Goal: Information Seeking & Learning: Learn about a topic

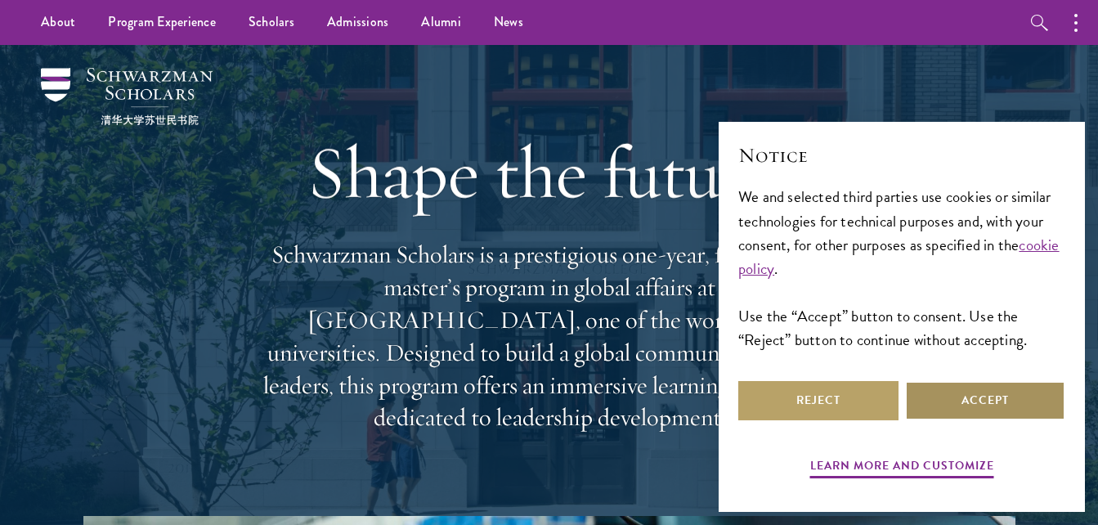
click at [1044, 394] on button "Accept" at bounding box center [985, 400] width 160 height 39
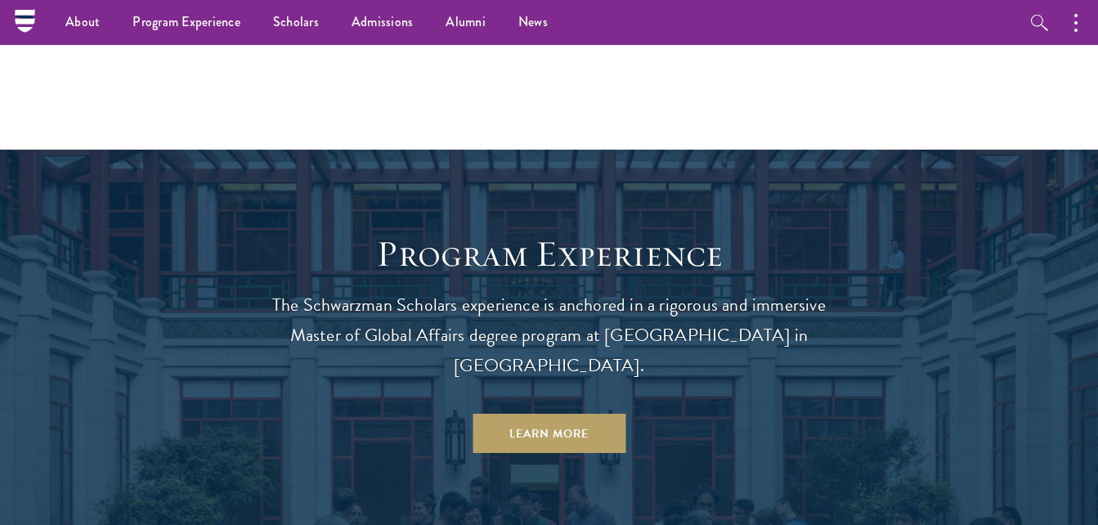
scroll to position [1230, 0]
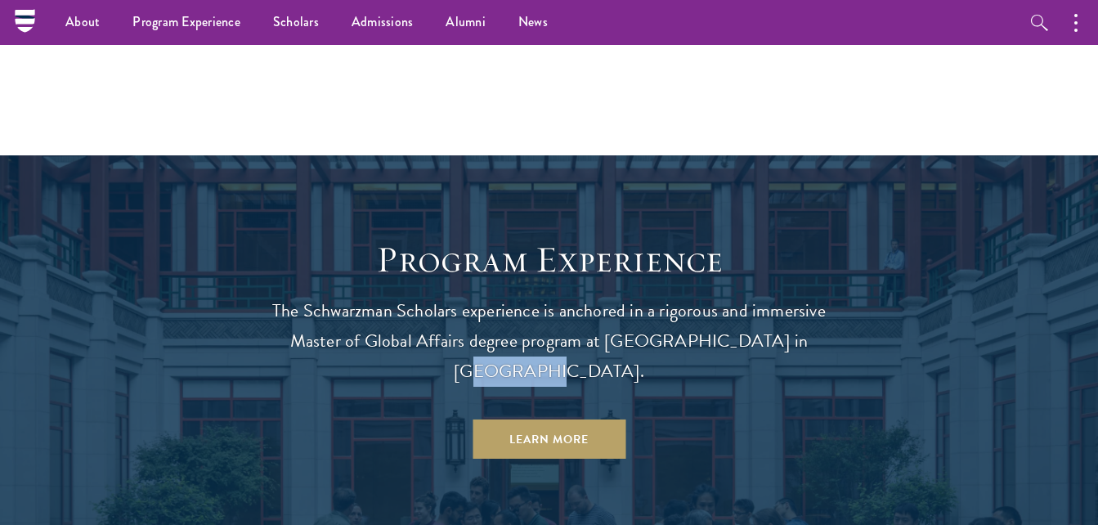
drag, startPoint x: 760, startPoint y: 307, endPoint x: 827, endPoint y: 313, distance: 67.3
click at [827, 313] on p "The Schwarzman Scholars experience is anchored in a rigorous and immersive Mast…" at bounding box center [549, 341] width 589 height 91
copy p "Beijing."
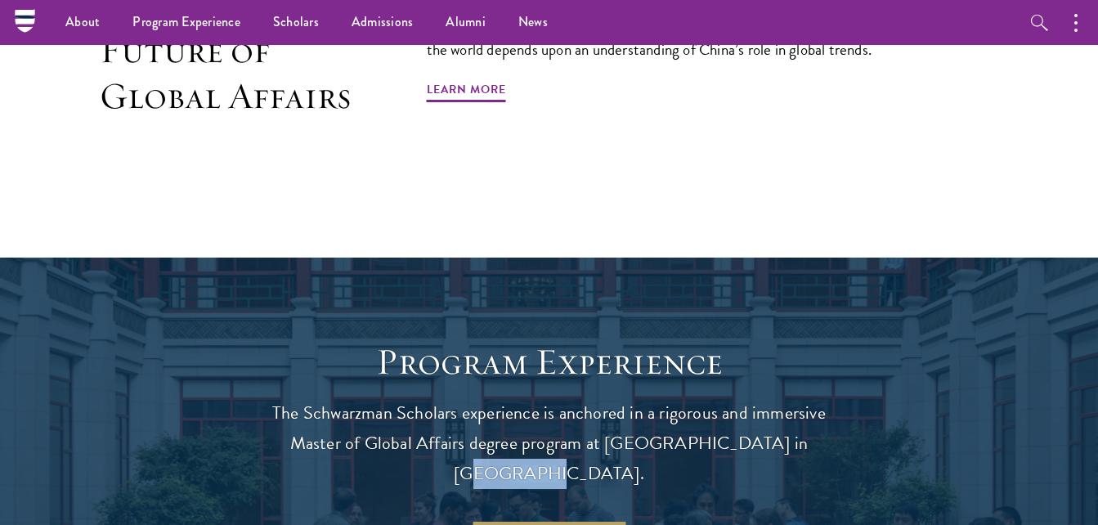
scroll to position [1118, 0]
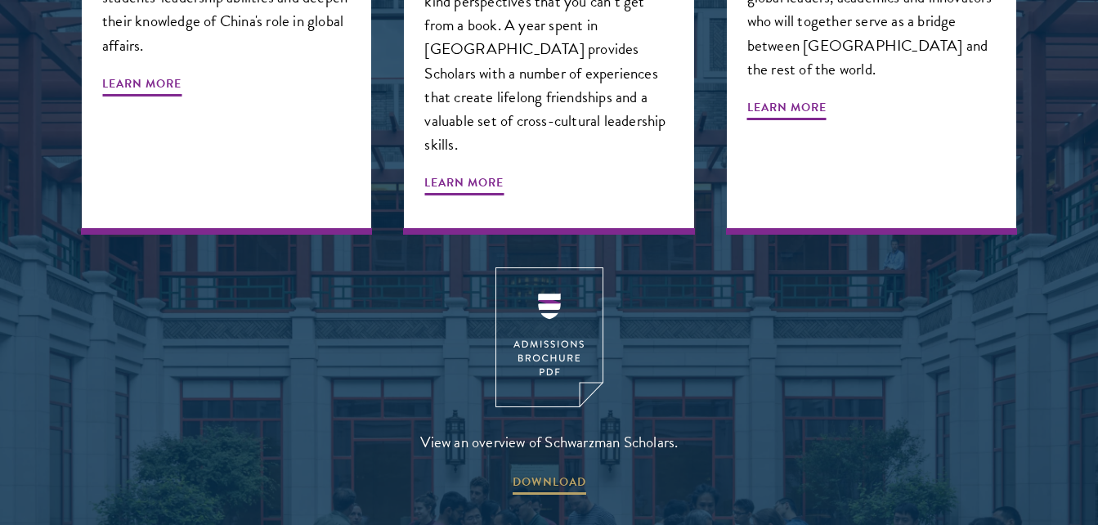
scroll to position [2088, 0]
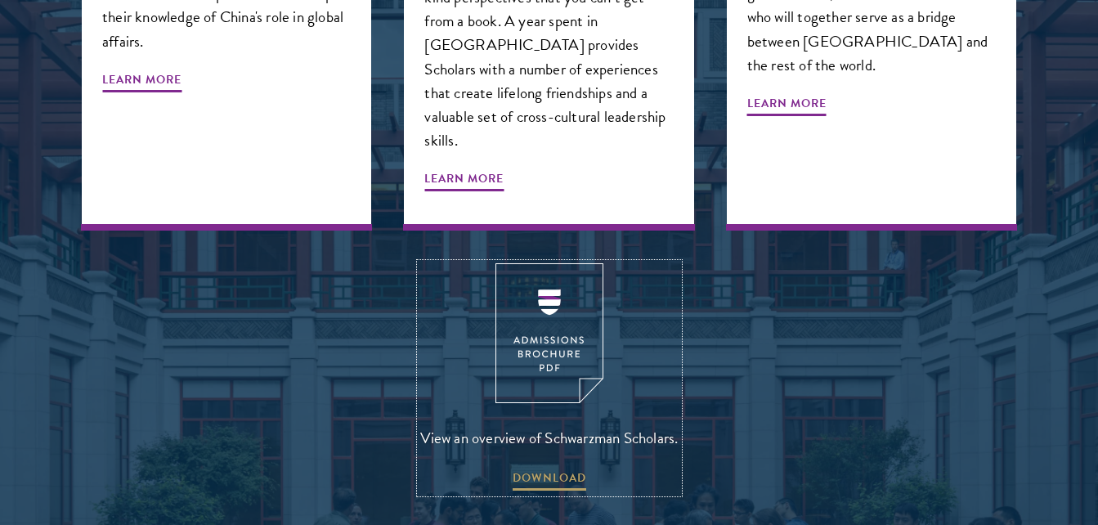
click at [574, 263] on img at bounding box center [550, 333] width 108 height 140
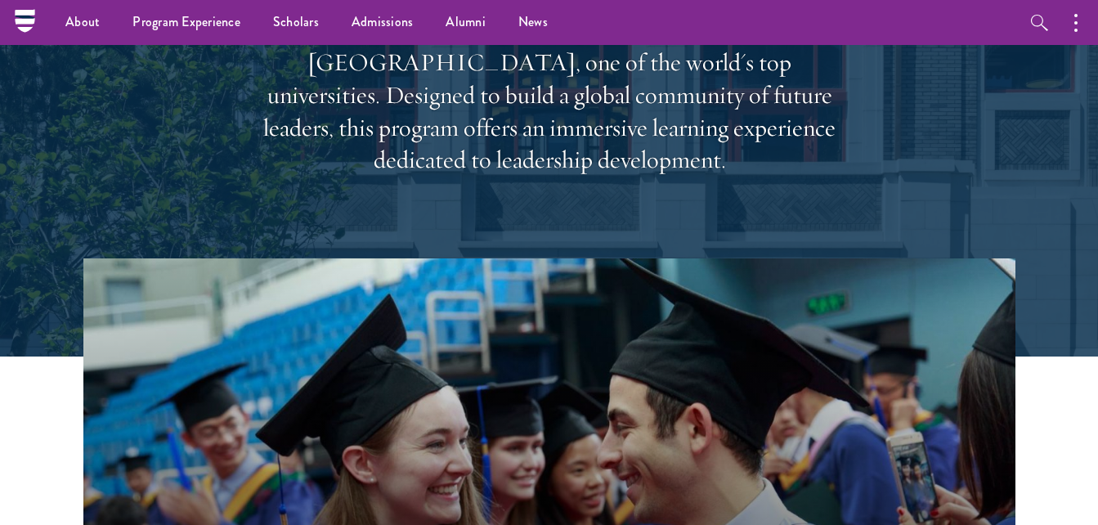
scroll to position [0, 0]
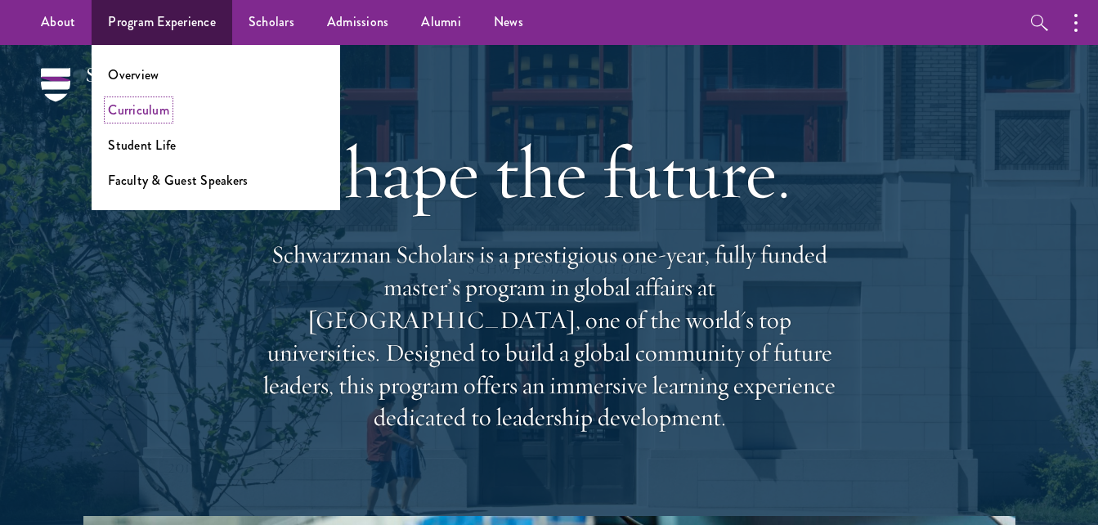
click at [158, 109] on link "Curriculum" at bounding box center [138, 110] width 61 height 19
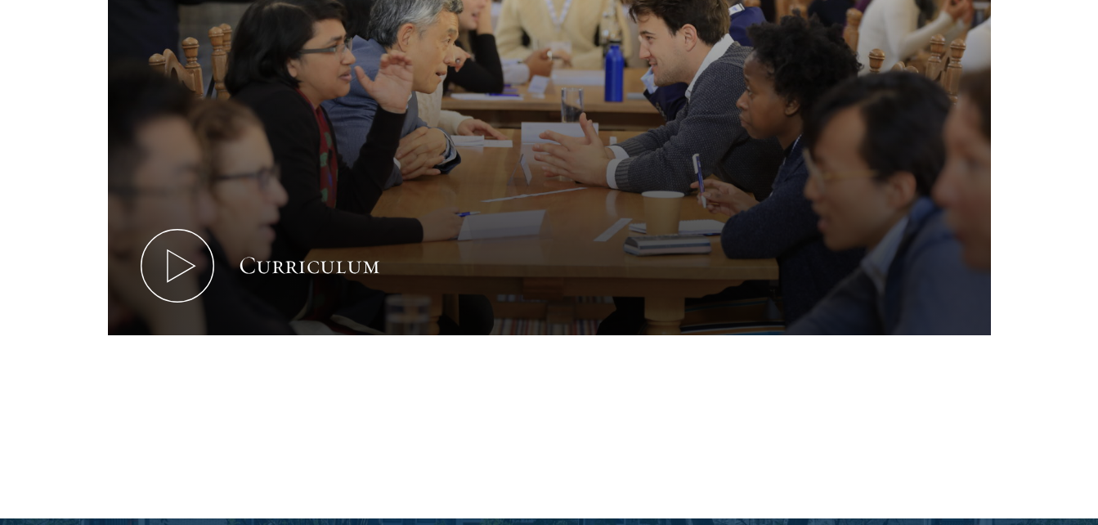
scroll to position [1018, 0]
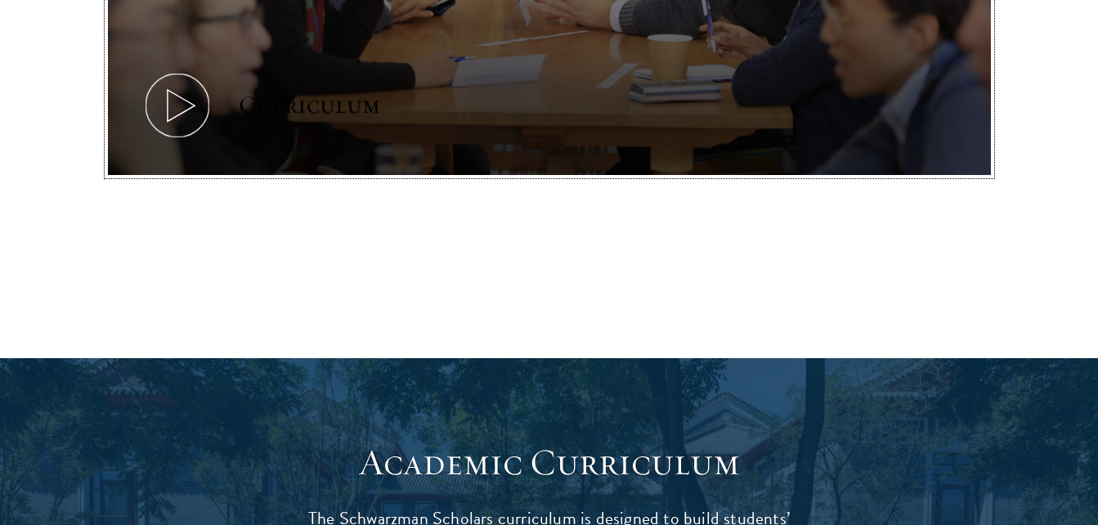
click at [200, 124] on icon at bounding box center [178, 106] width 74 height 74
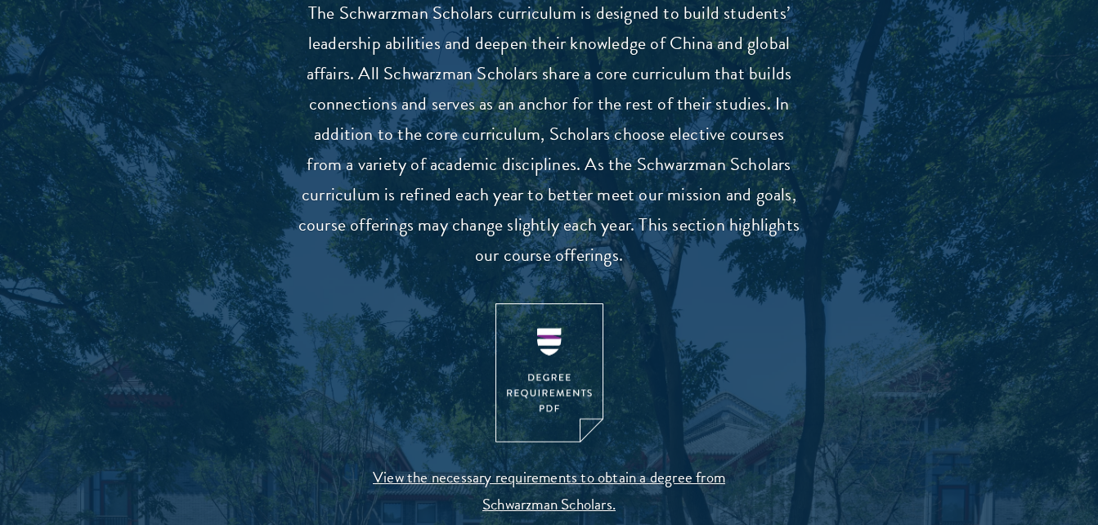
scroll to position [1525, 0]
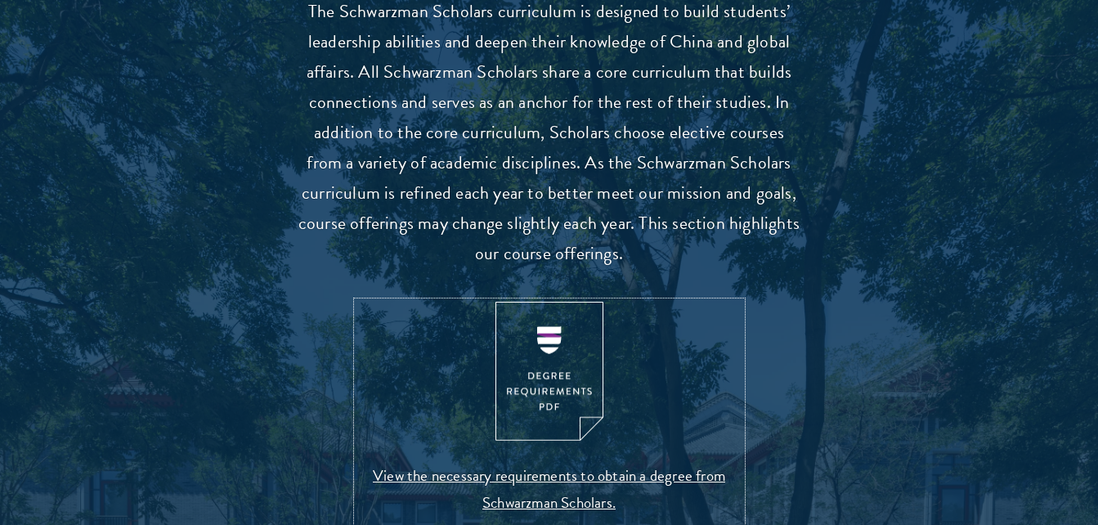
click at [570, 376] on img at bounding box center [550, 372] width 108 height 140
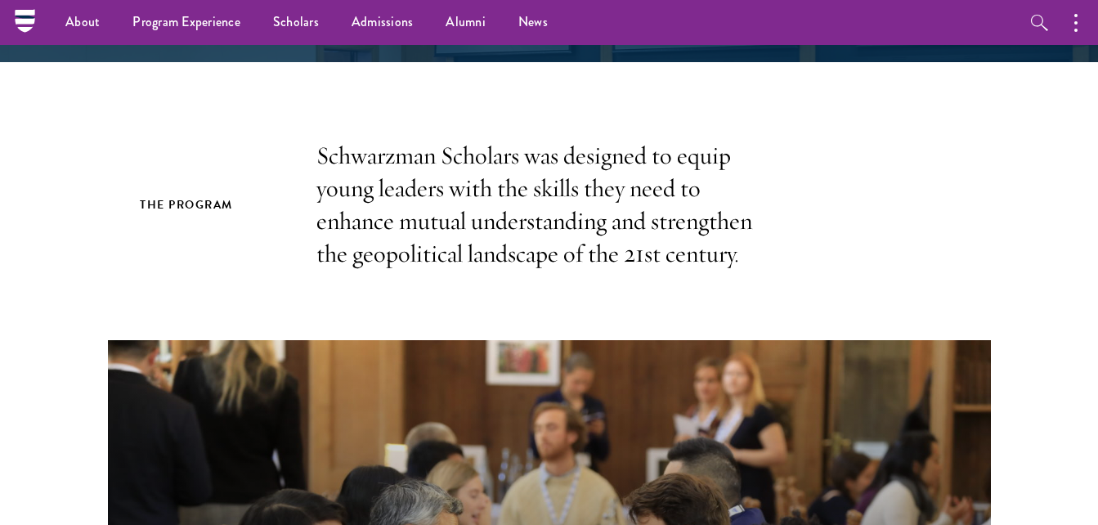
scroll to position [0, 0]
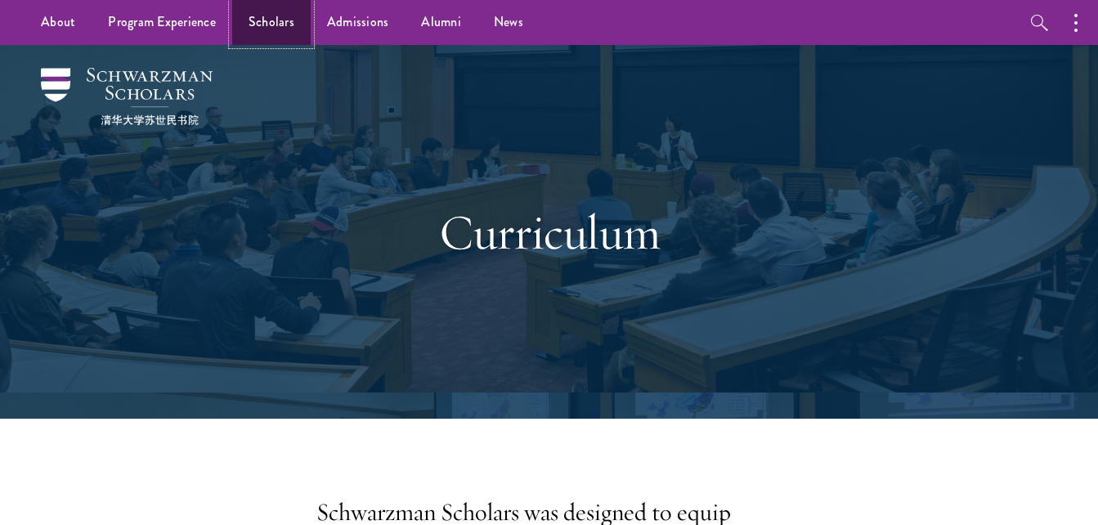
click at [263, 19] on link "Scholars" at bounding box center [271, 22] width 79 height 45
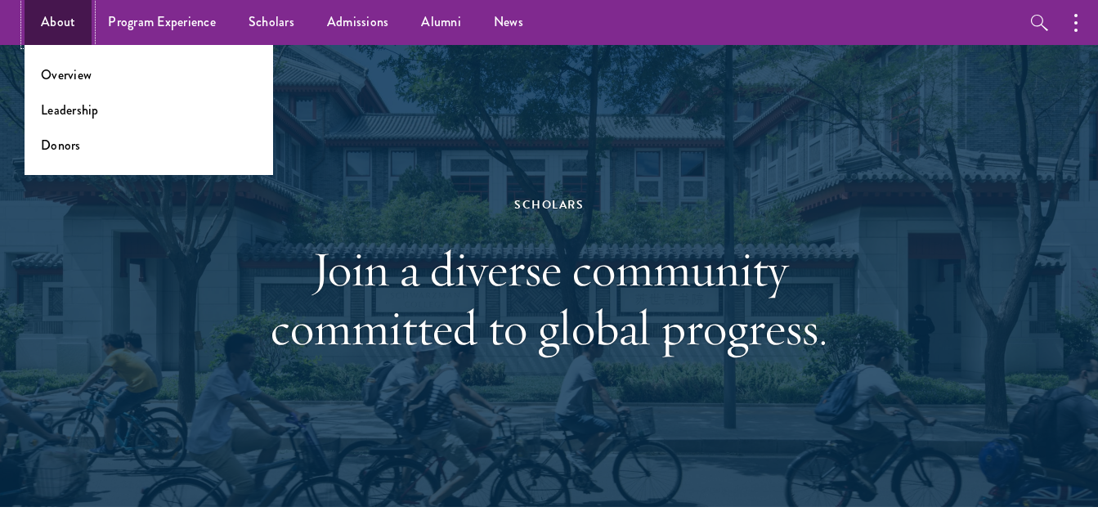
click at [67, 23] on link "About" at bounding box center [58, 22] width 67 height 45
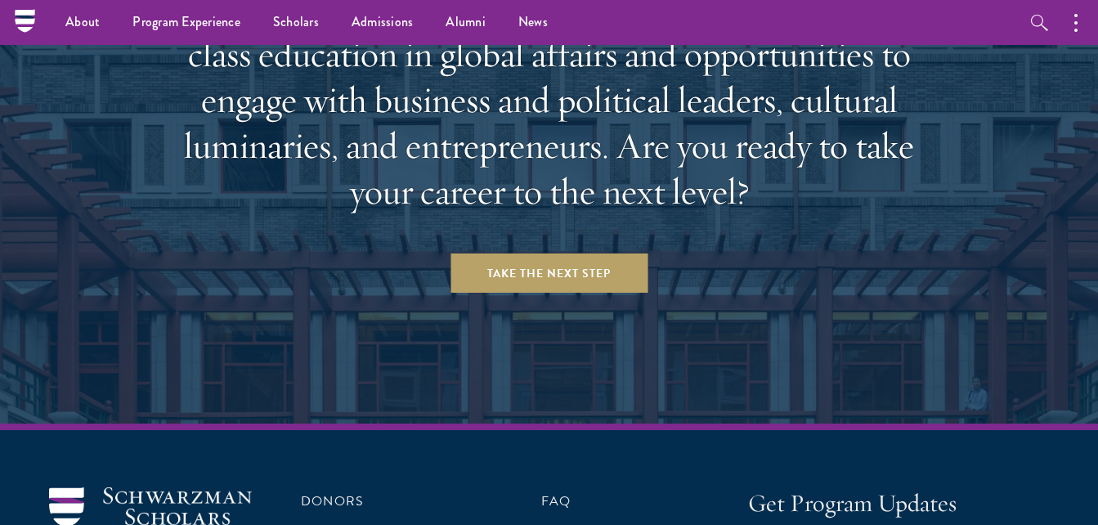
scroll to position [6744, 0]
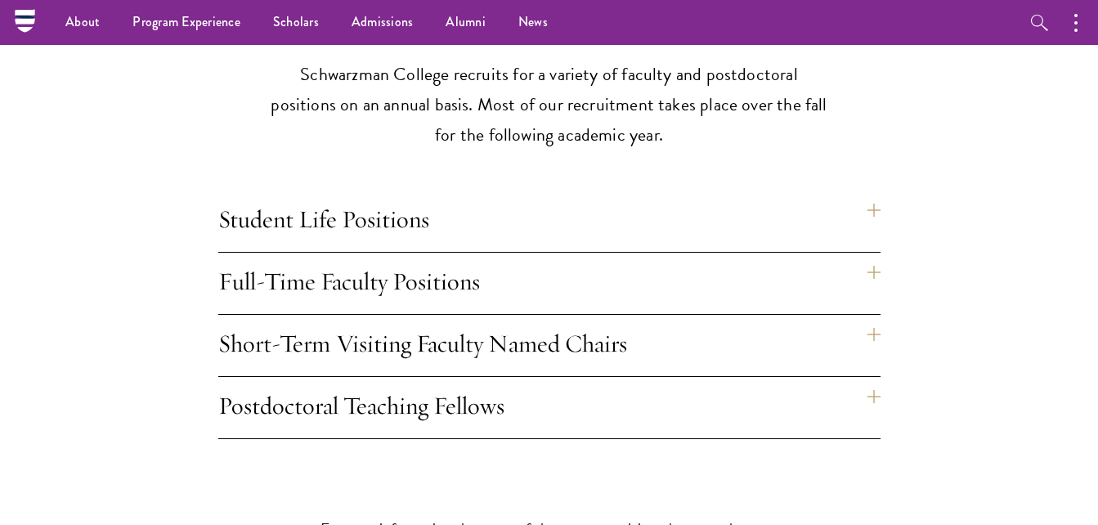
scroll to position [1327, 0]
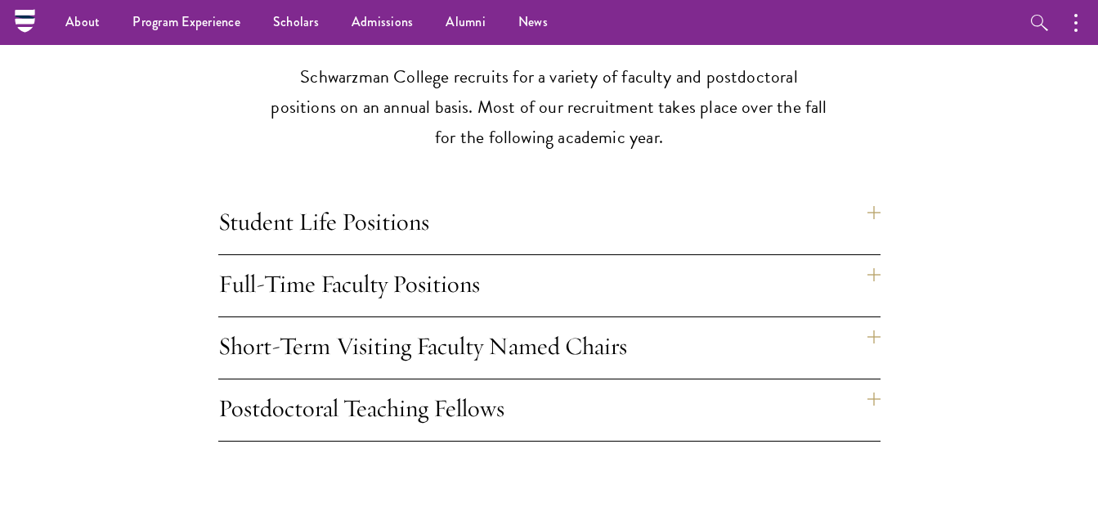
click at [873, 193] on h4 "Student Life Positions" at bounding box center [549, 223] width 662 height 61
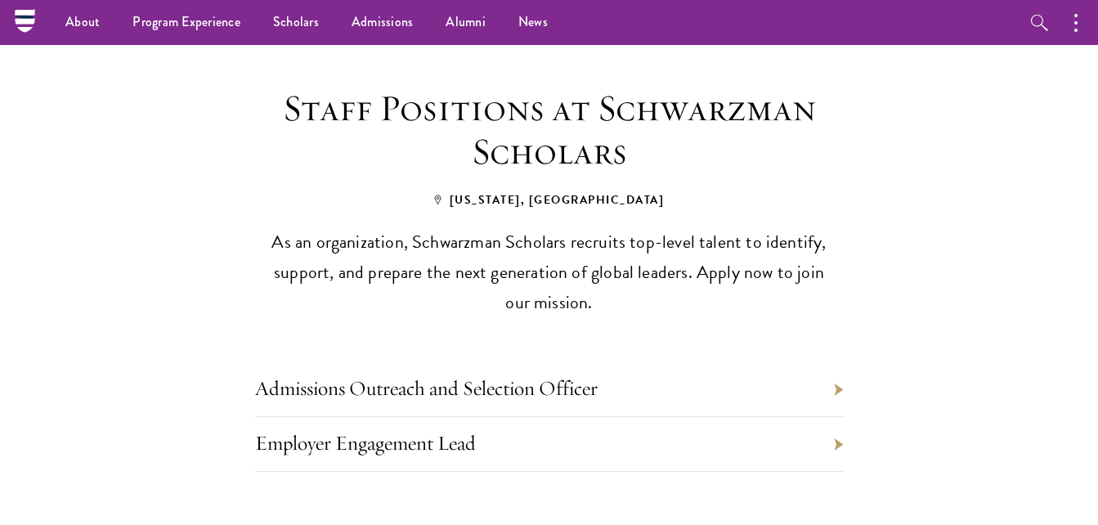
scroll to position [649, 0]
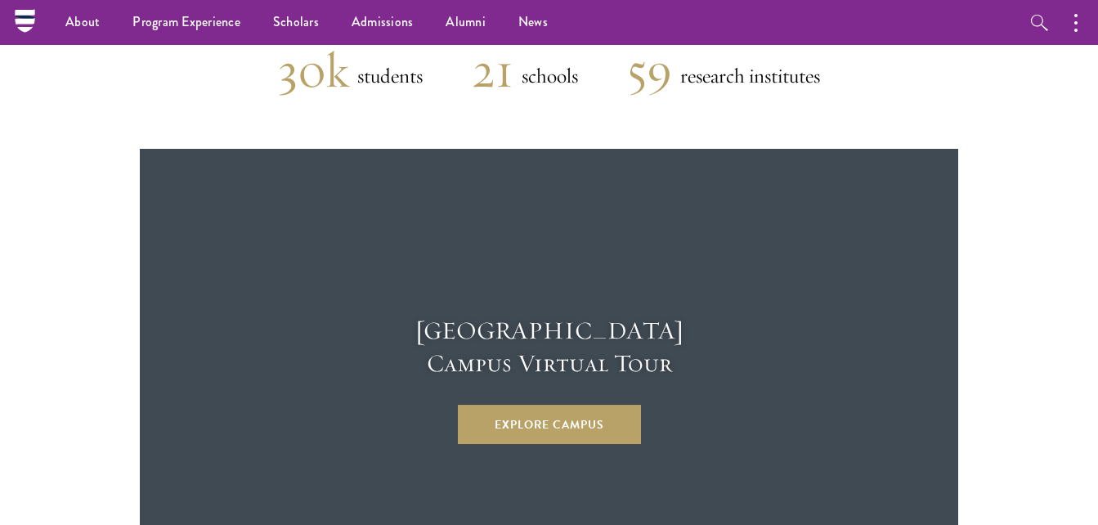
scroll to position [4186, 0]
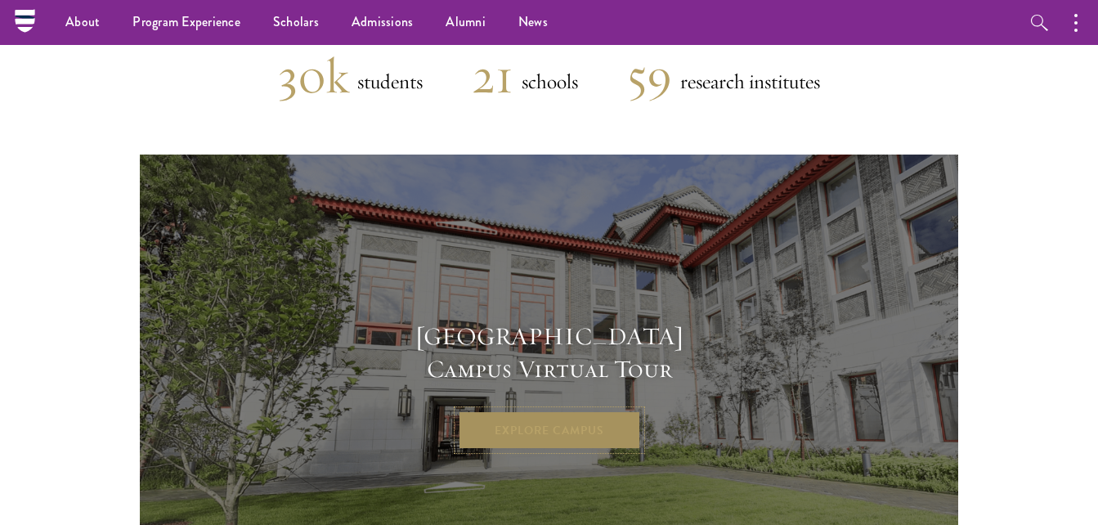
click at [515, 411] on link "Explore Campus" at bounding box center [549, 430] width 183 height 39
